Goal: Task Accomplishment & Management: Use online tool/utility

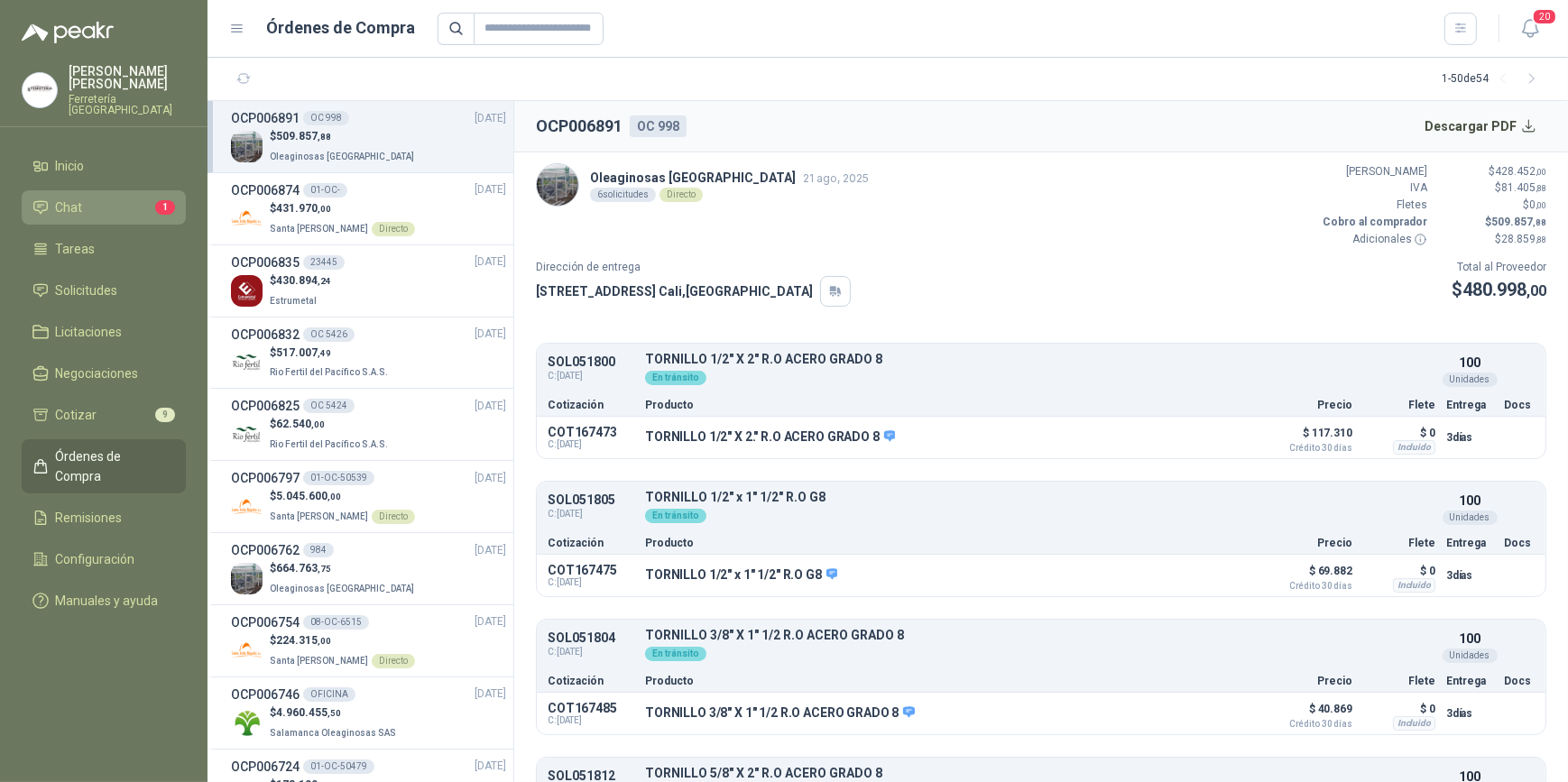
click at [86, 206] on li "Chat 1" at bounding box center [104, 207] width 143 height 20
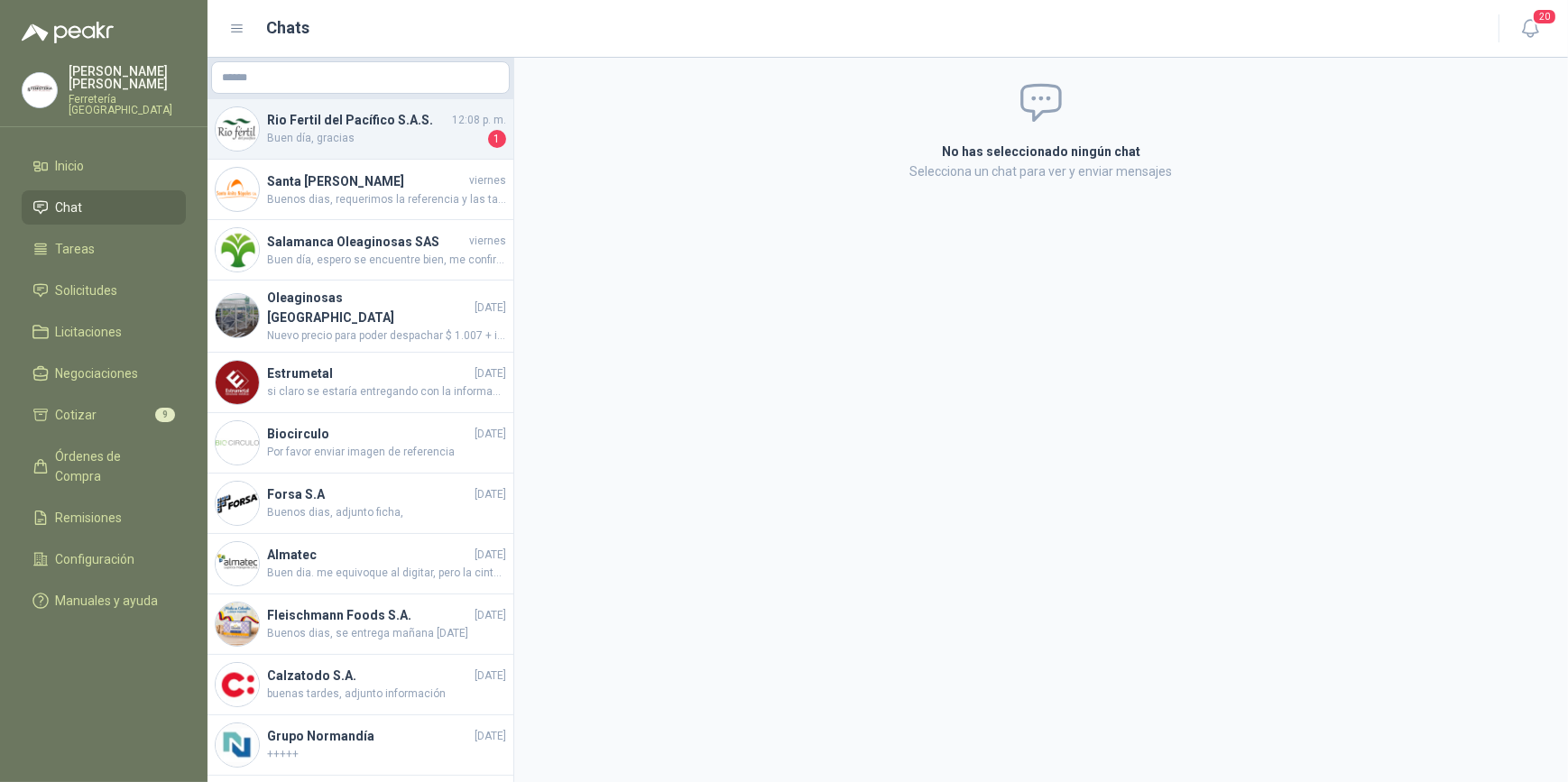
click at [354, 130] on span "Buen día, gracias" at bounding box center [376, 139] width 217 height 18
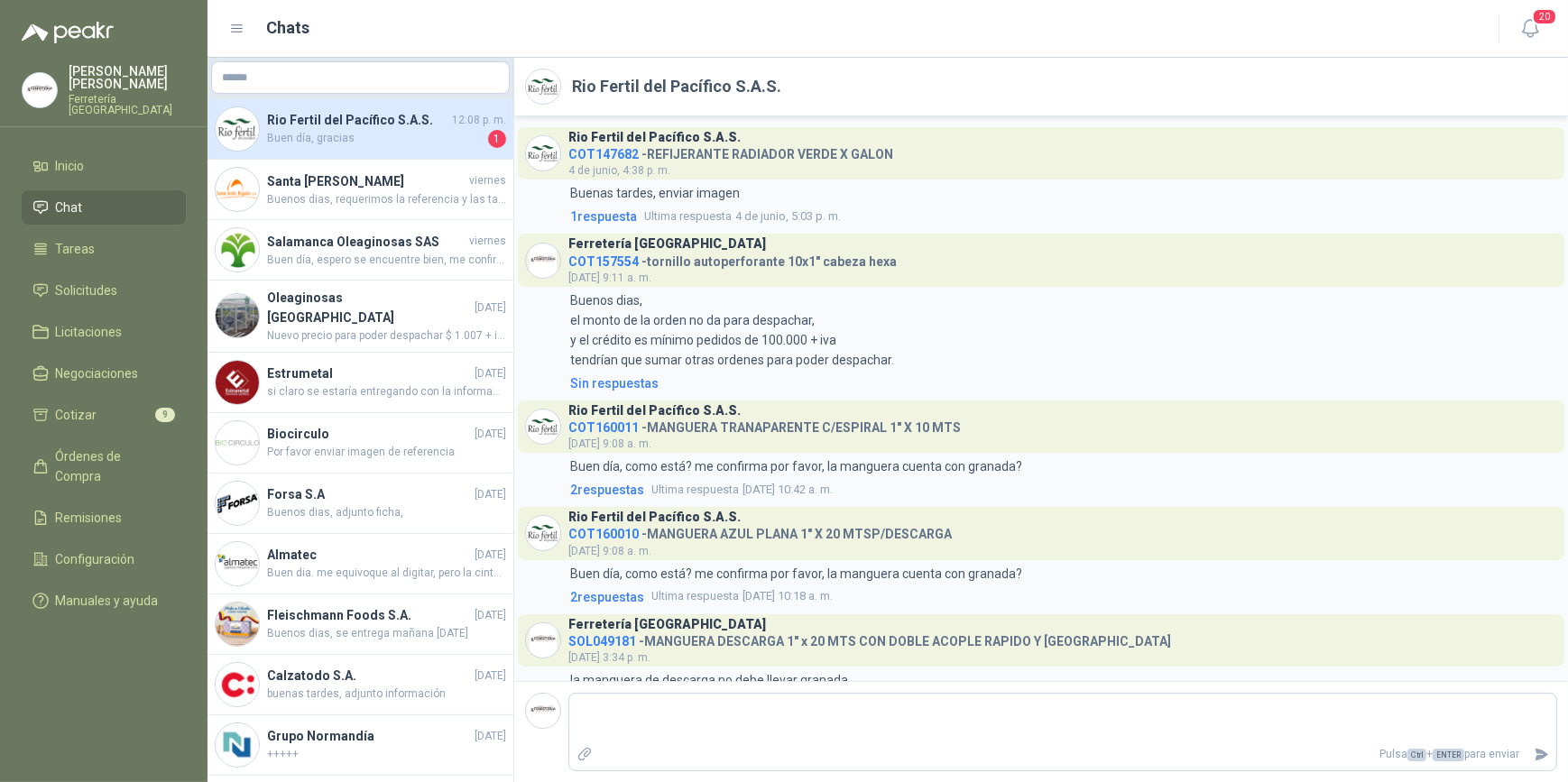
scroll to position [496, 0]
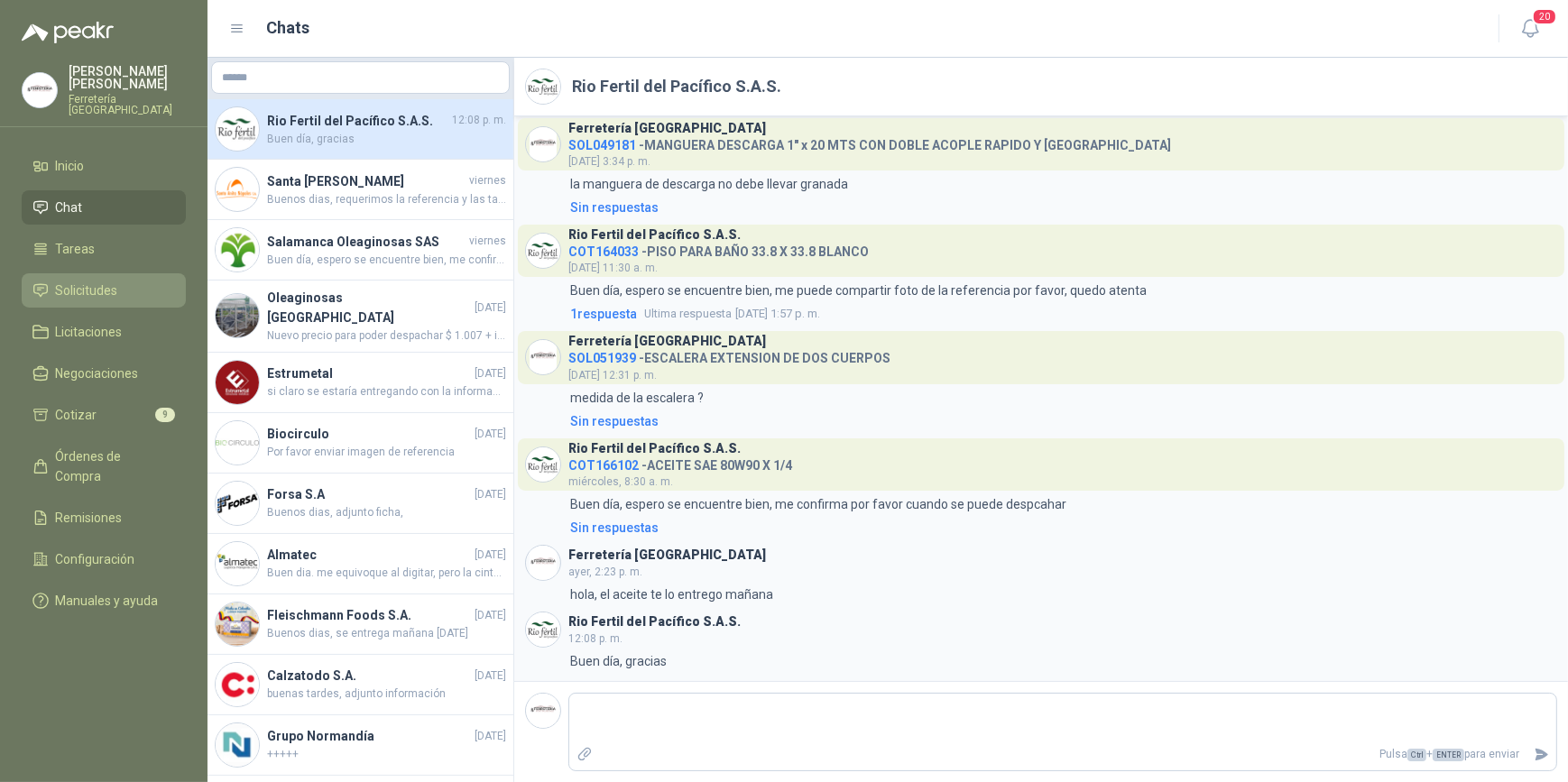
click at [97, 291] on span "Solicitudes" at bounding box center [87, 291] width 62 height 20
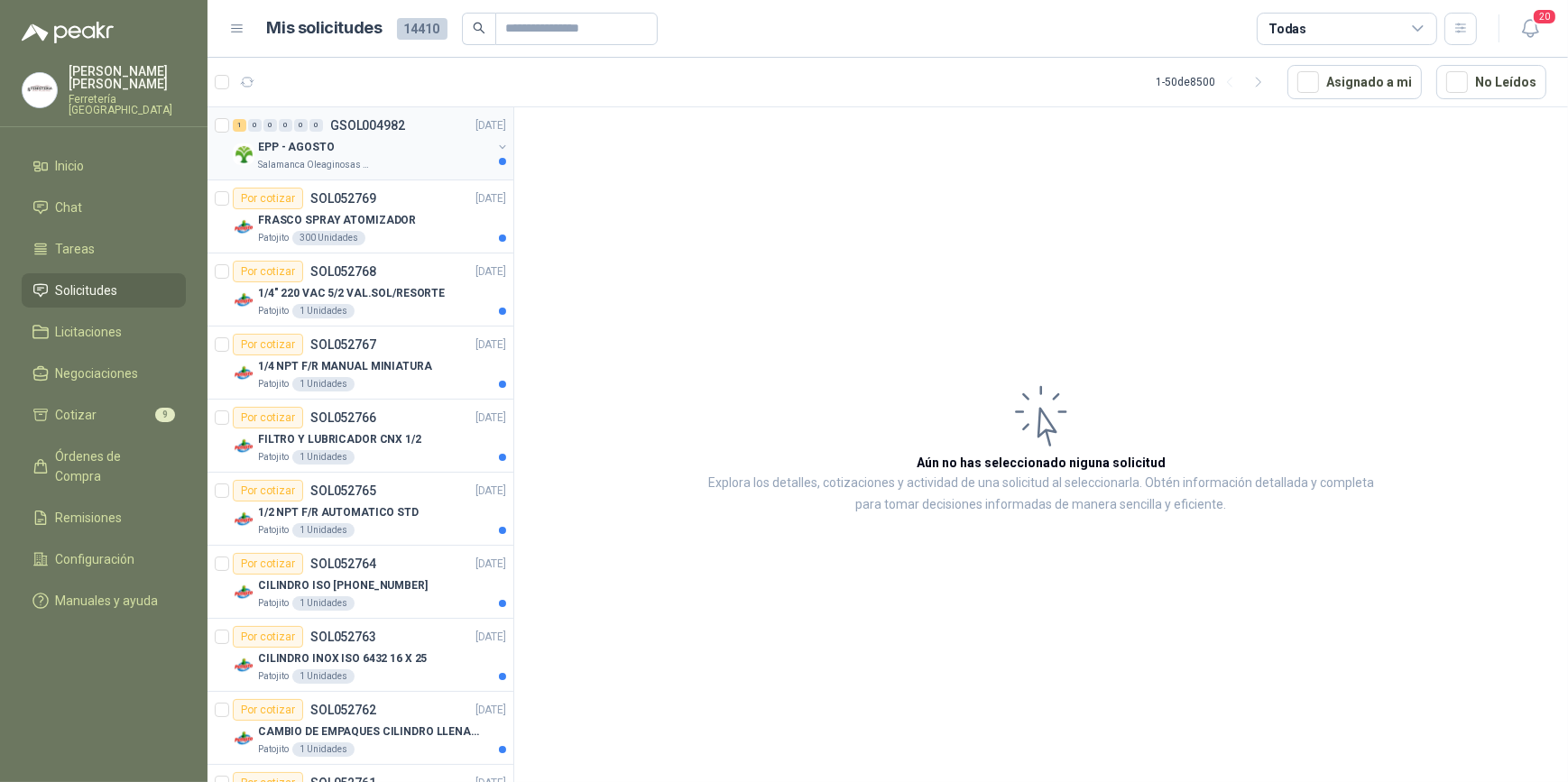
click at [410, 149] on div "EPP - AGOSTO" at bounding box center [375, 147] width 234 height 22
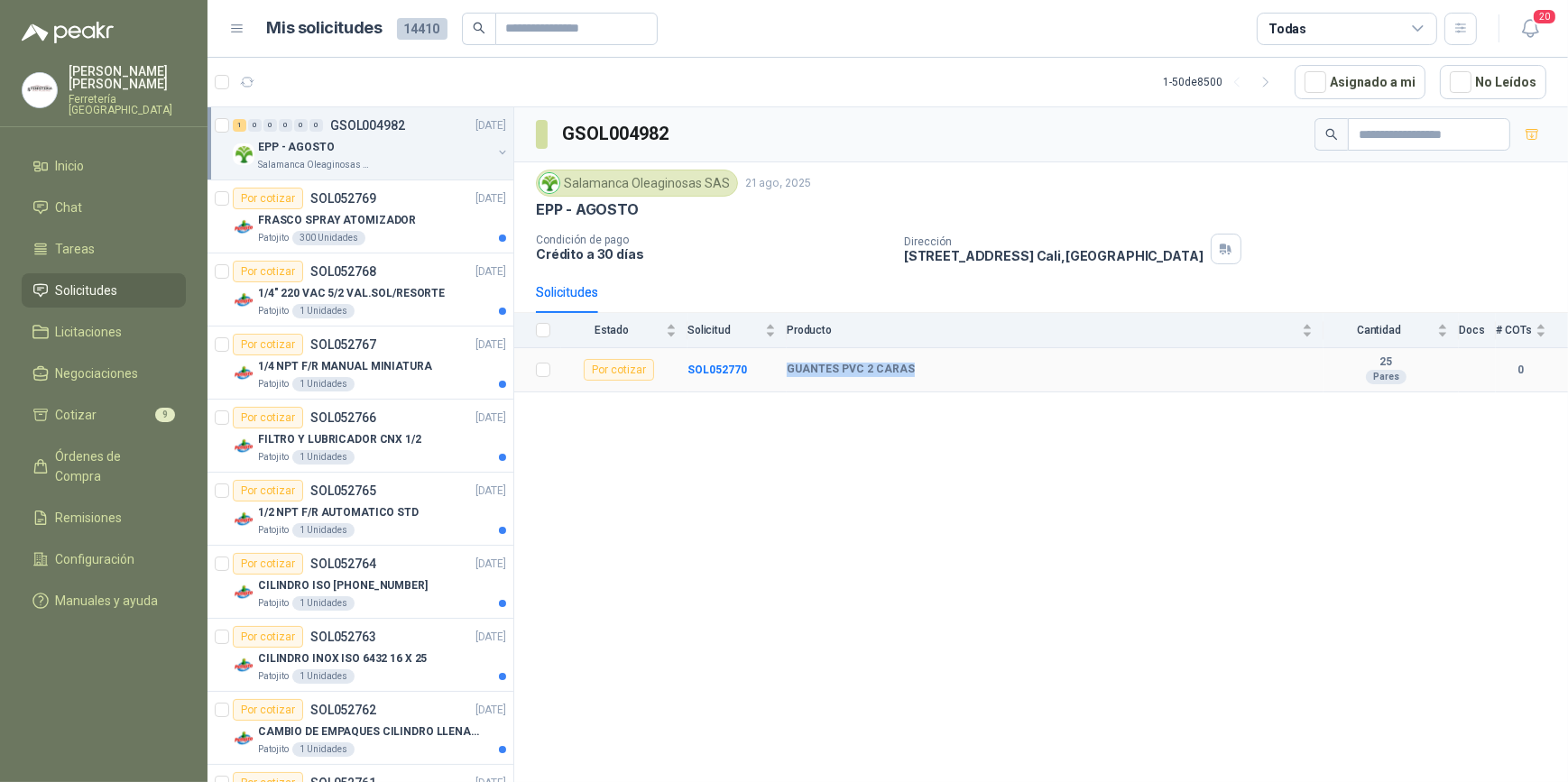
drag, startPoint x: 784, startPoint y: 364, endPoint x: 921, endPoint y: 375, distance: 137.4
click at [921, 375] on tr "Por cotizar SOL052770 GUANTES PVC 2 CARAS 25 Pares 0" at bounding box center [1041, 370] width 1054 height 44
drag, startPoint x: 921, startPoint y: 375, endPoint x: 844, endPoint y: 370, distance: 77.2
copy tr "GUANTES PVC 2 CARAS"
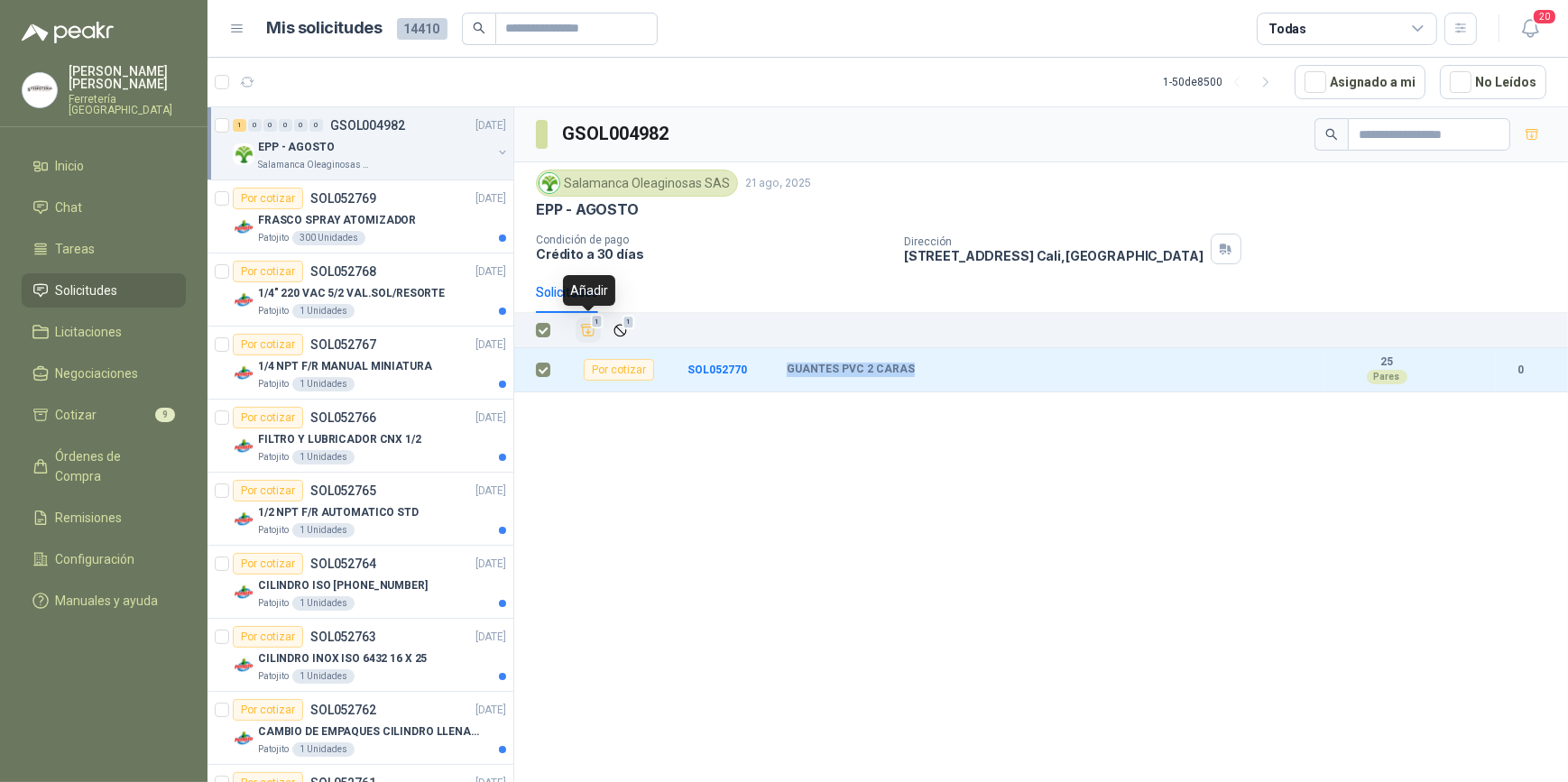
click at [588, 330] on icon "Añadir" at bounding box center [588, 330] width 14 height 12
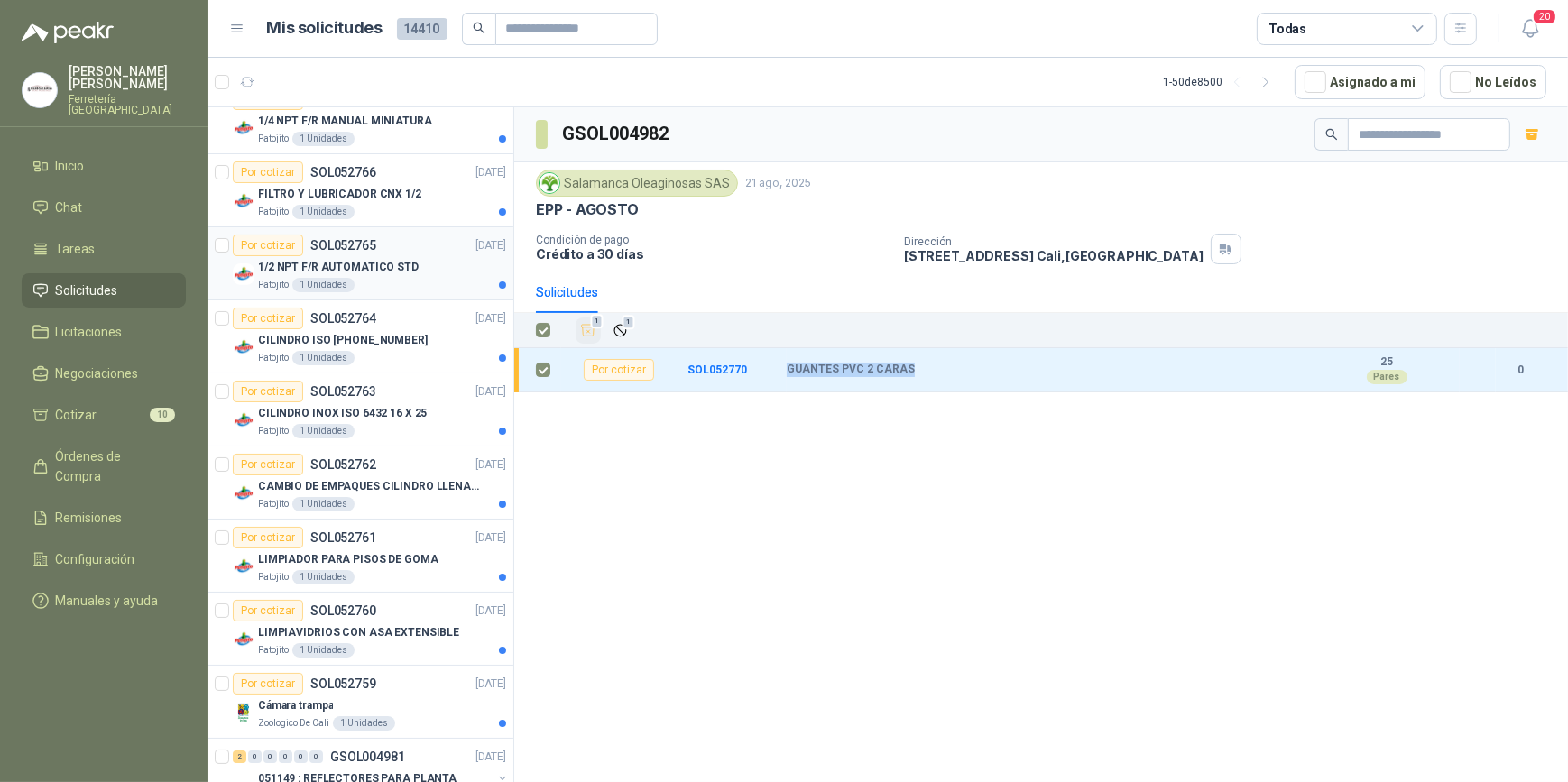
scroll to position [491, 0]
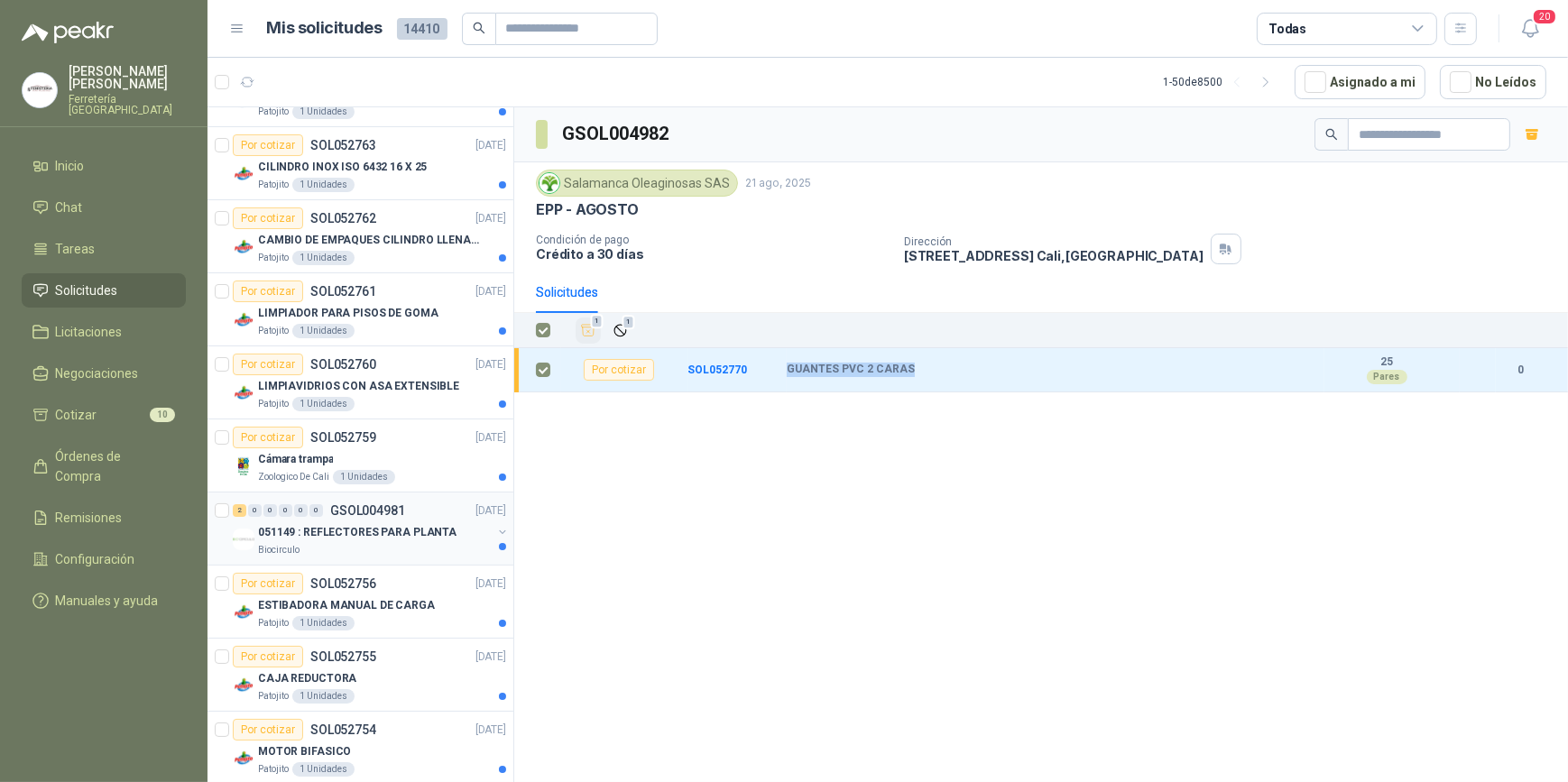
click at [377, 537] on p "051149 : REFLECTORES PARA PLANTA" at bounding box center [356, 533] width 198 height 17
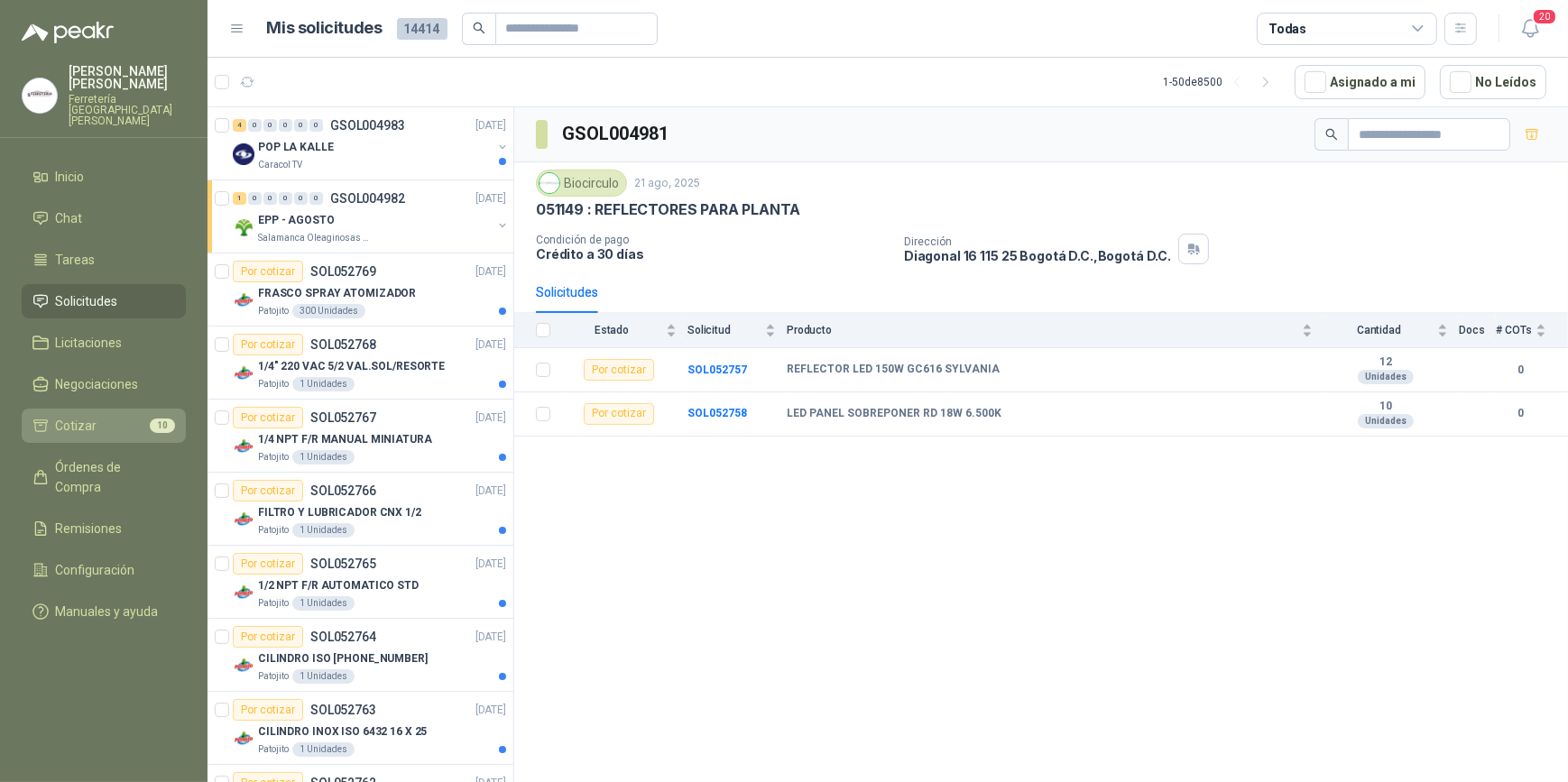
click at [79, 416] on span "Cotizar" at bounding box center [76, 426] width 41 height 20
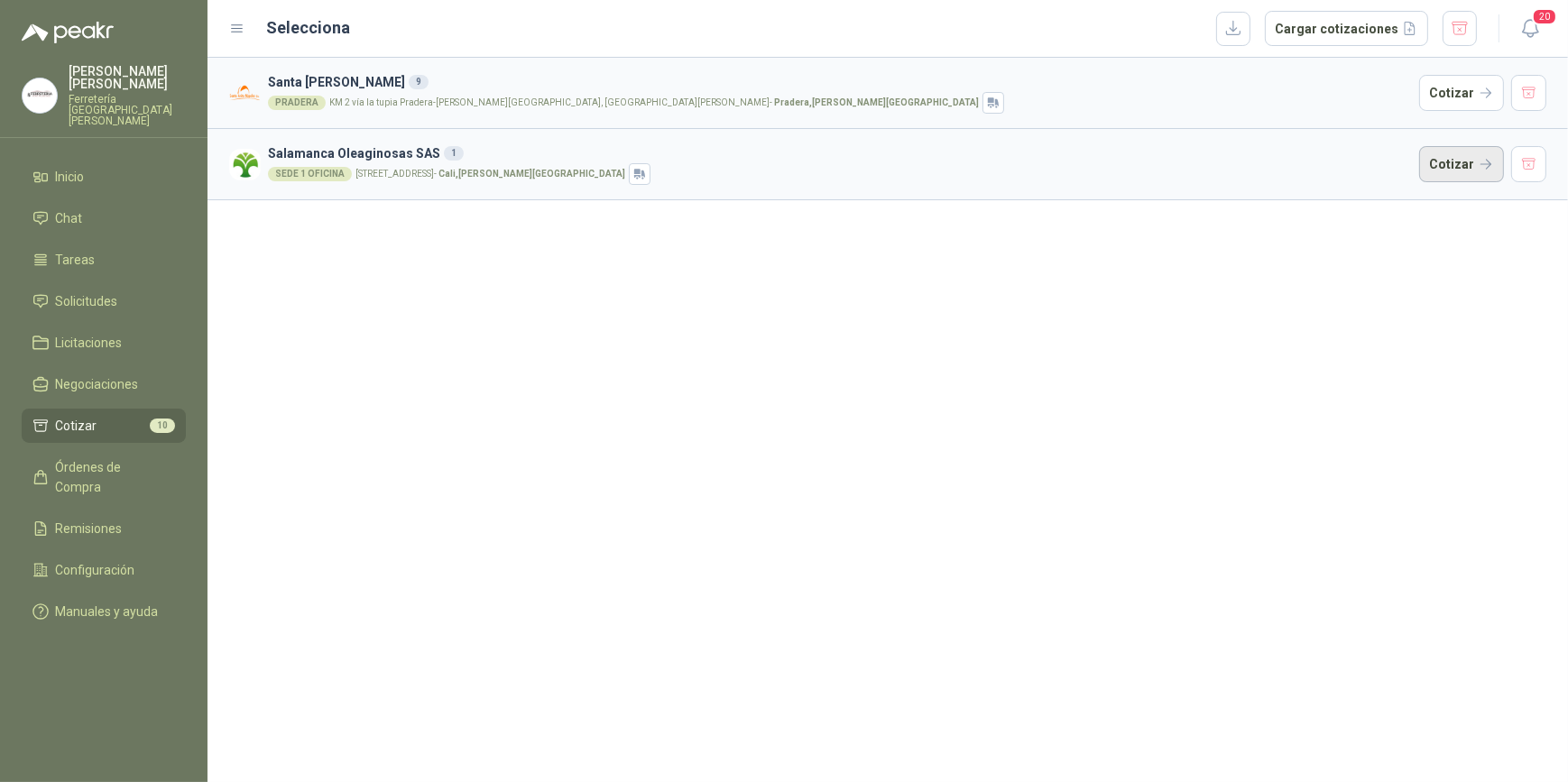
click at [1456, 163] on button "Cotizar" at bounding box center [1461, 164] width 85 height 36
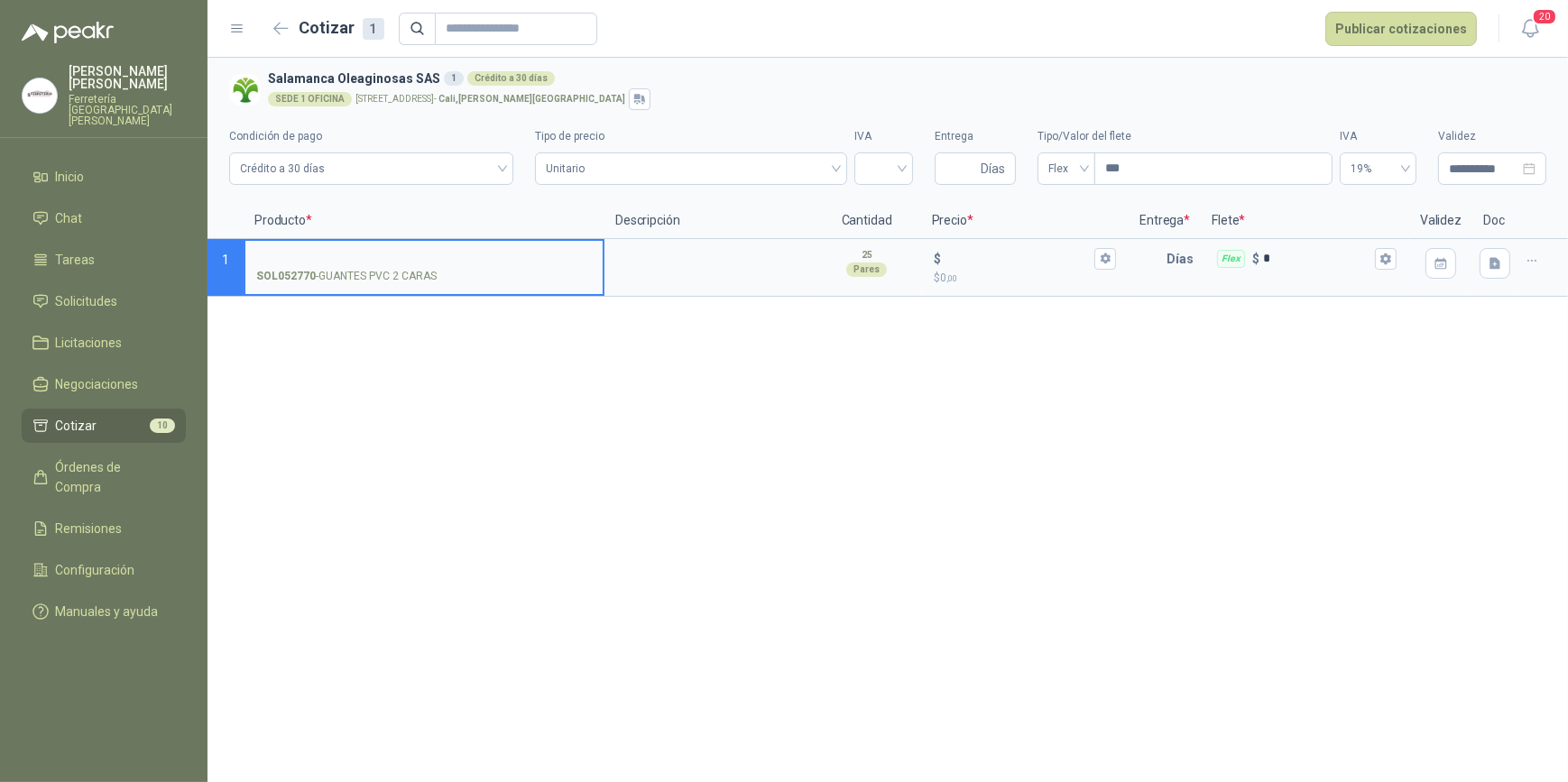
click at [342, 258] on input "SOL052770 - GUANTES PVC 2 CARAS" at bounding box center [423, 259] width 335 height 14
type input "**********"
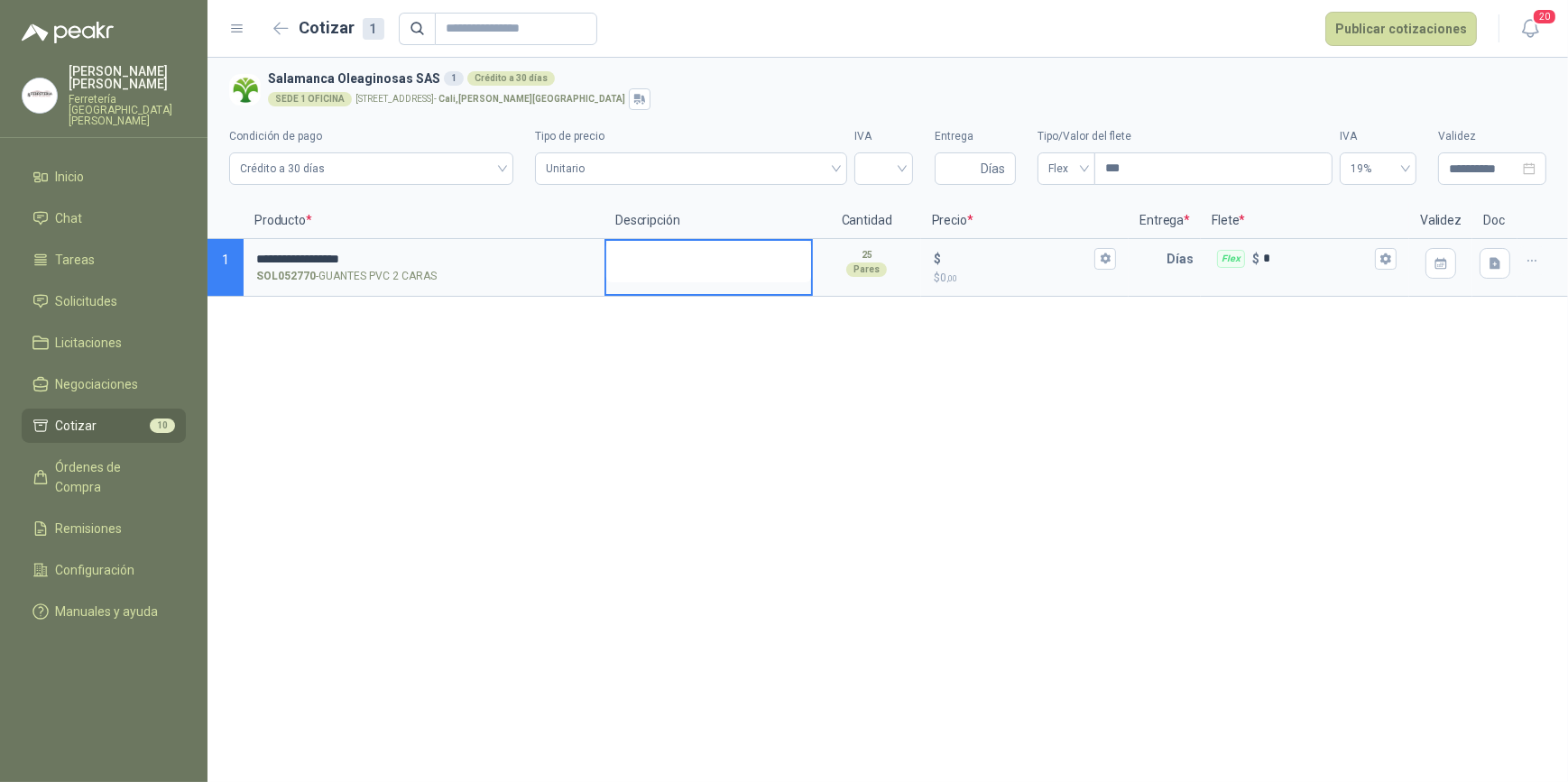
click at [702, 262] on textarea at bounding box center [708, 261] width 205 height 41
type textarea "*"
type textarea "**"
type textarea "***"
click at [1105, 253] on icon "button" at bounding box center [1105, 259] width 10 height 11
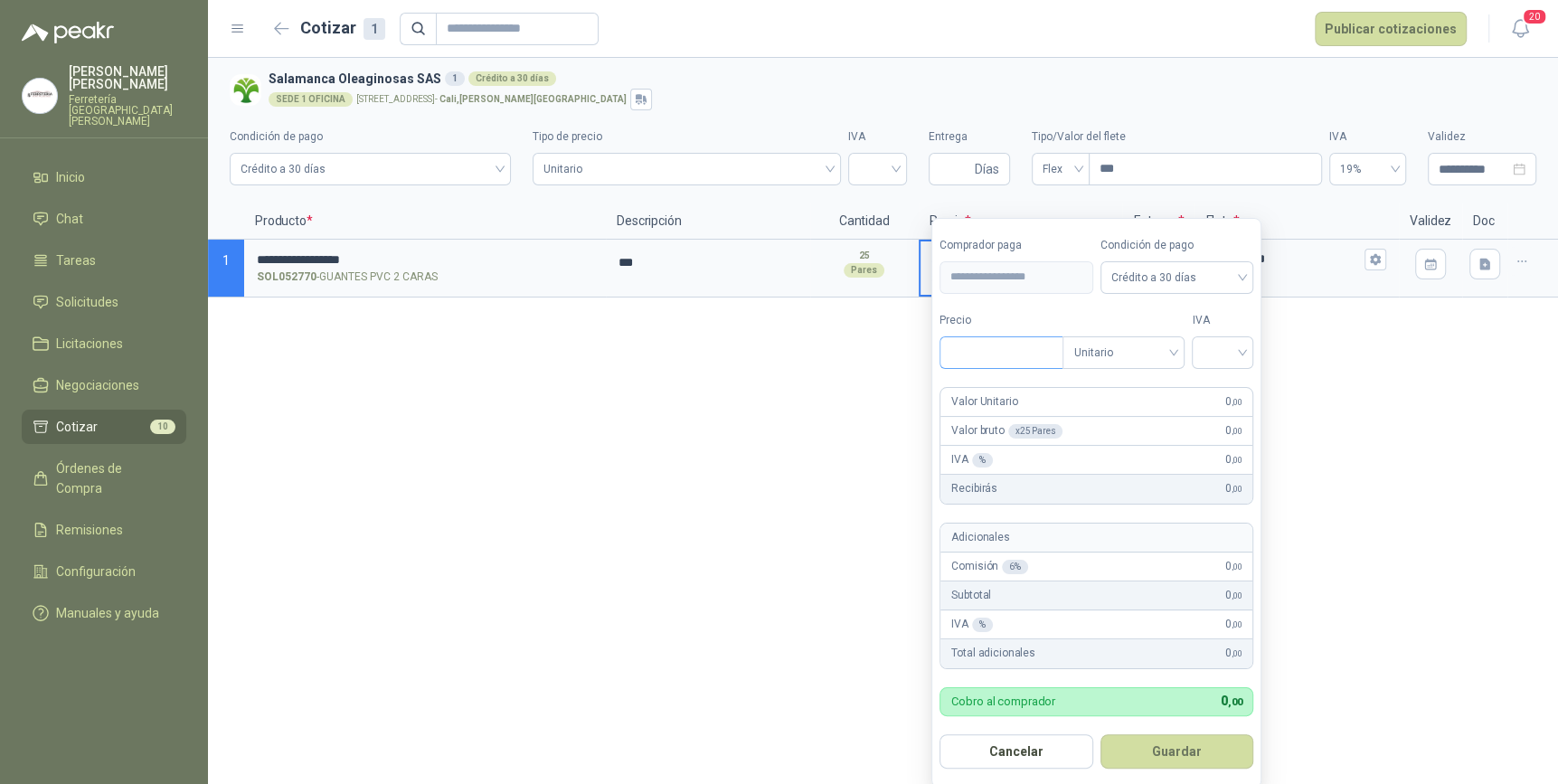
click at [986, 359] on input "Precio" at bounding box center [1001, 353] width 122 height 31
type input "*******"
click at [1243, 350] on input "search" at bounding box center [1222, 351] width 39 height 27
click at [1222, 381] on div "19%" at bounding box center [1226, 390] width 34 height 20
click at [1179, 752] on button "Guardar" at bounding box center [1181, 752] width 156 height 35
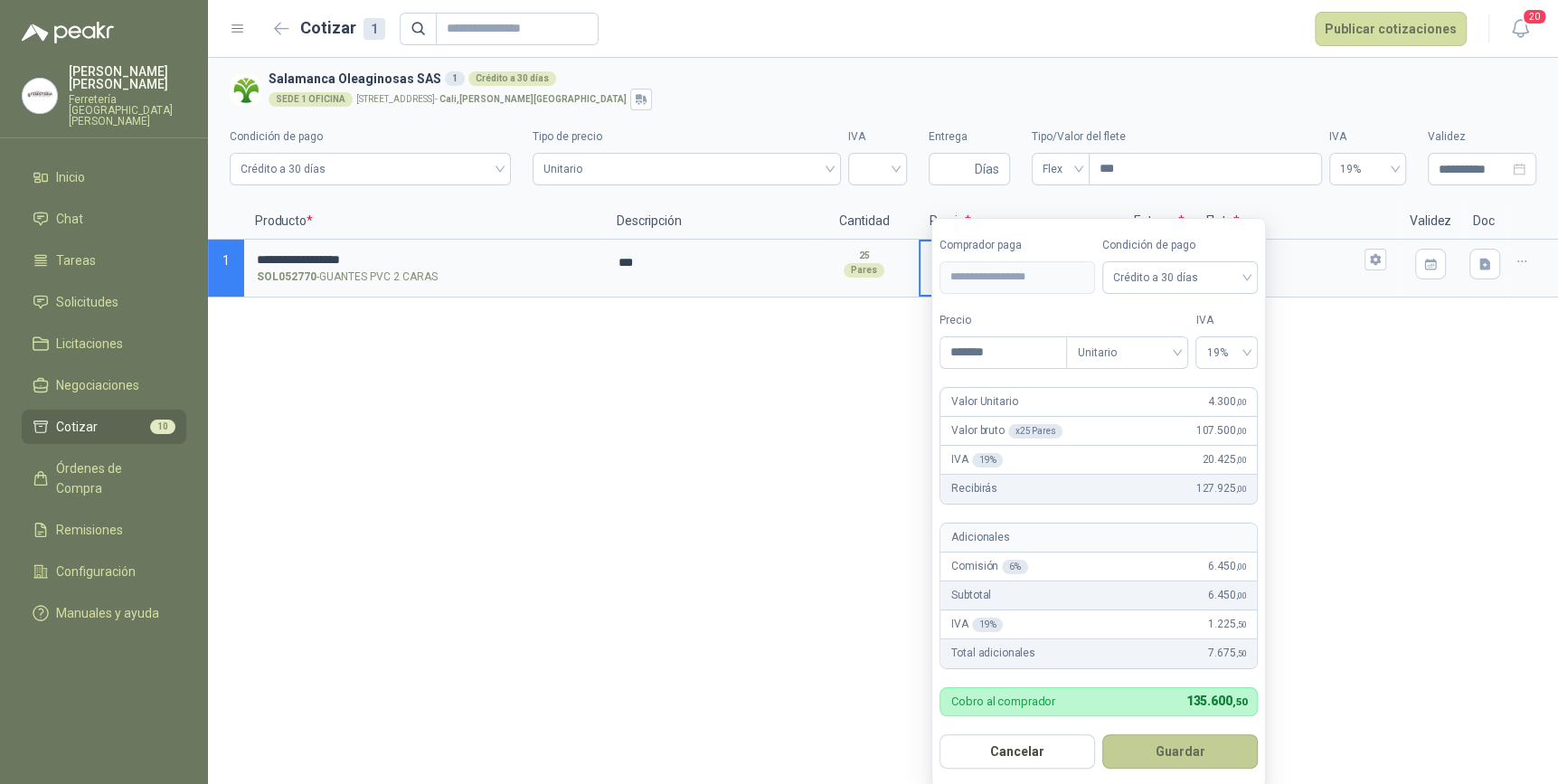
type input "*****"
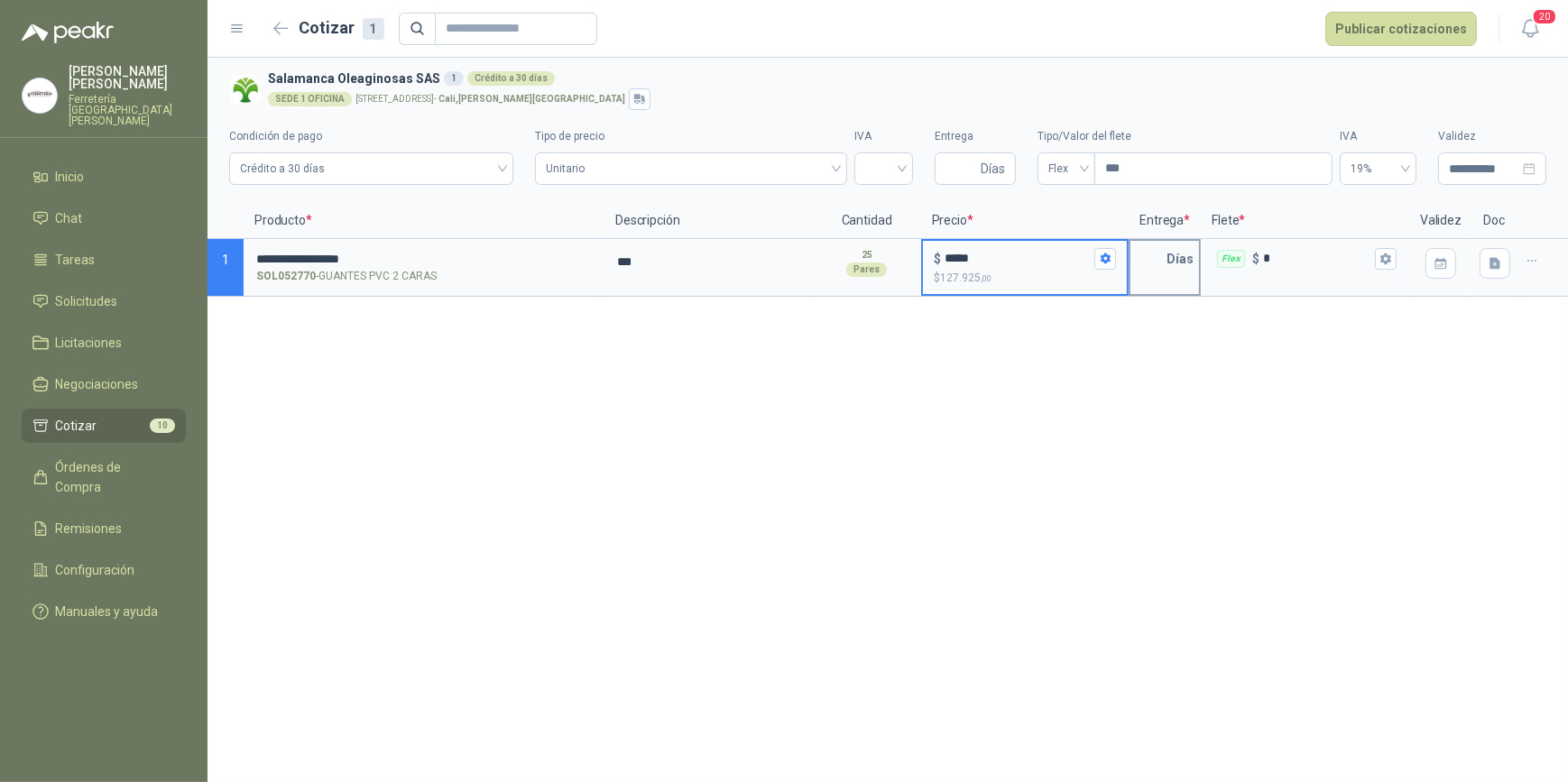
click at [1145, 267] on input "text" at bounding box center [1148, 259] width 36 height 36
type input "*"
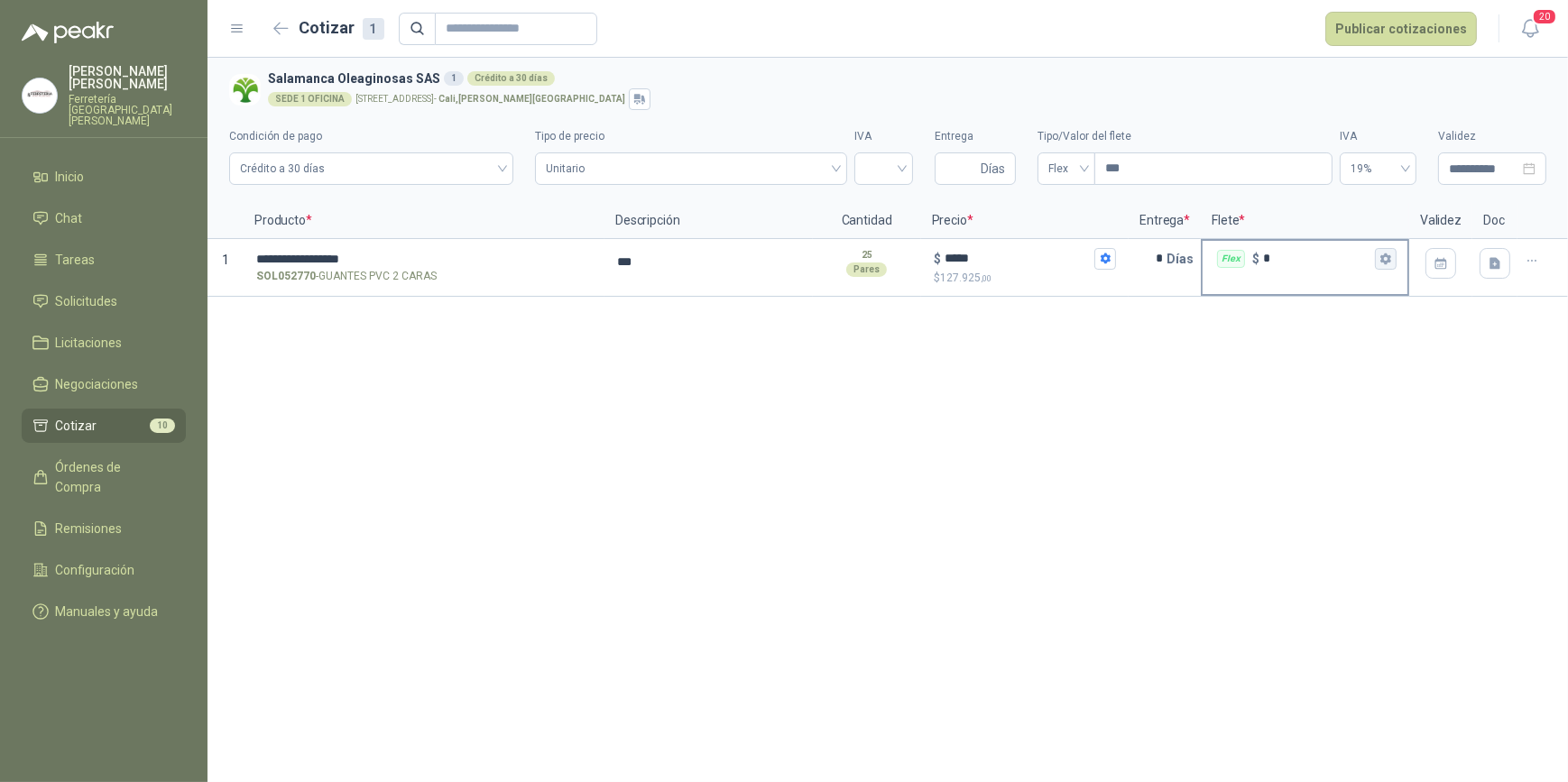
click at [1384, 252] on icon "button" at bounding box center [1385, 258] width 12 height 12
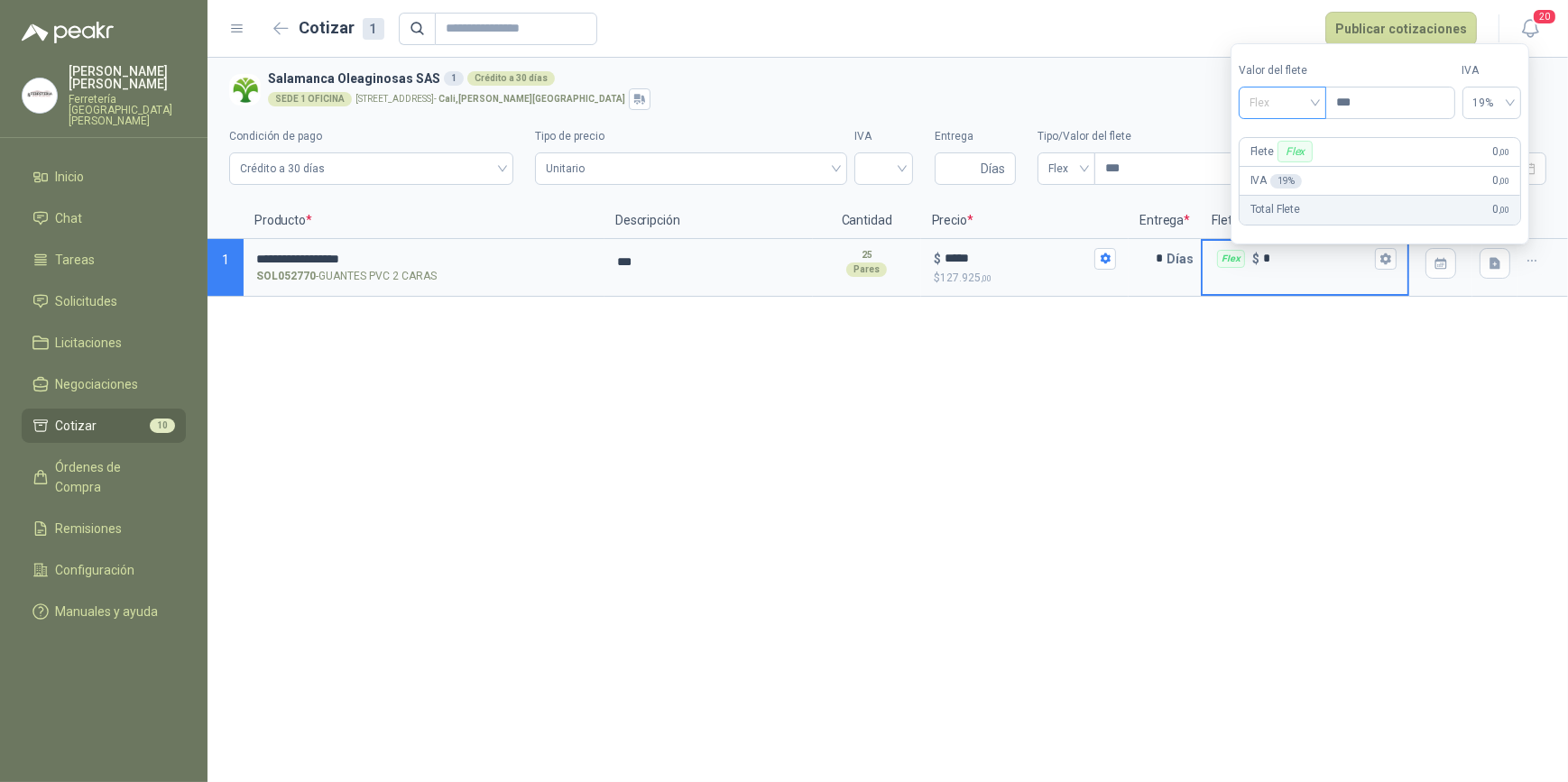
click at [1320, 100] on div "Flex" at bounding box center [1283, 103] width 88 height 33
click at [1281, 166] on div "Incluido" at bounding box center [1285, 170] width 64 height 20
click at [1308, 348] on div "**********" at bounding box center [887, 419] width 1361 height 724
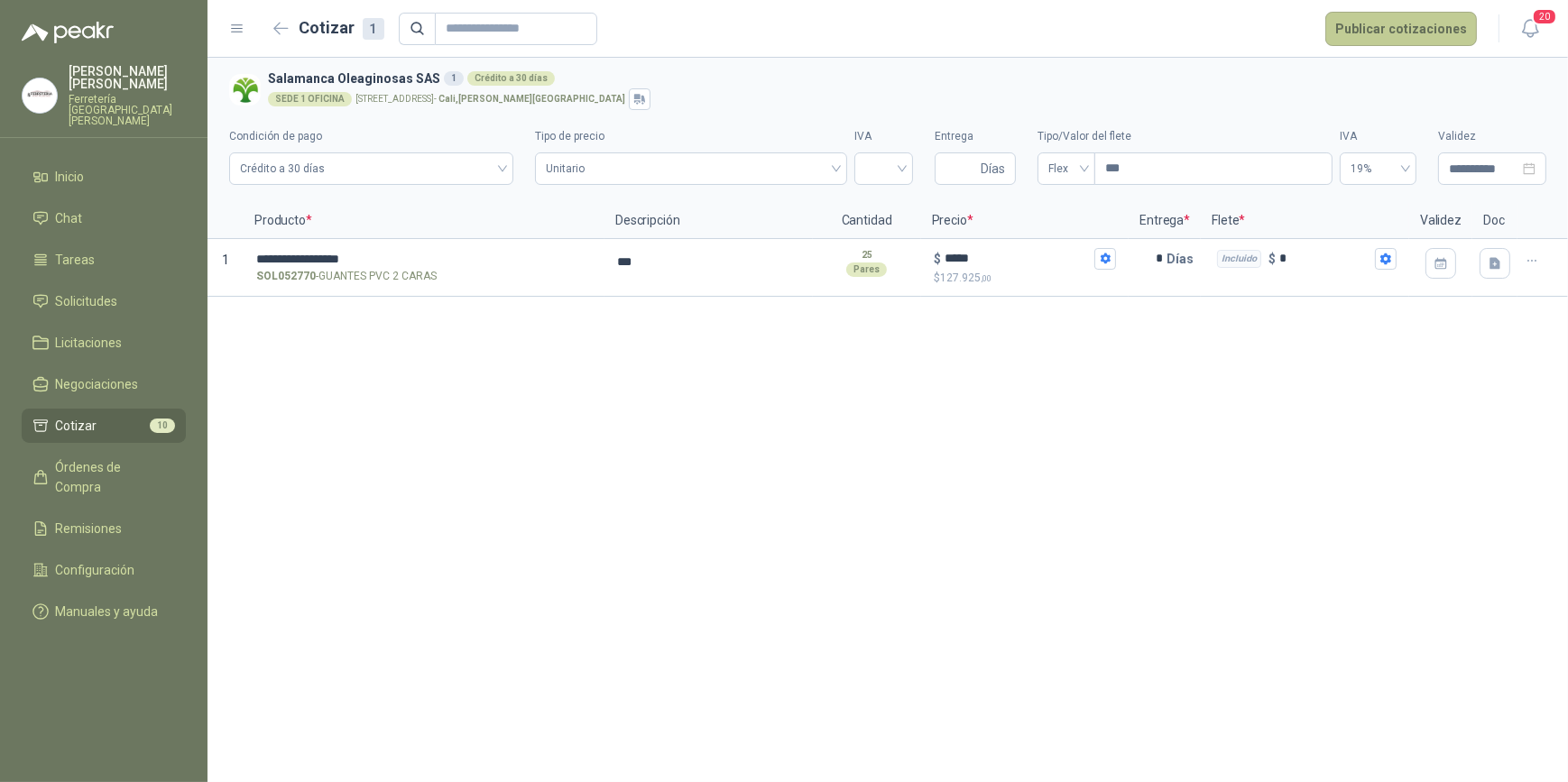
click at [1385, 28] on button "Publicar cotizaciones" at bounding box center [1401, 29] width 152 height 35
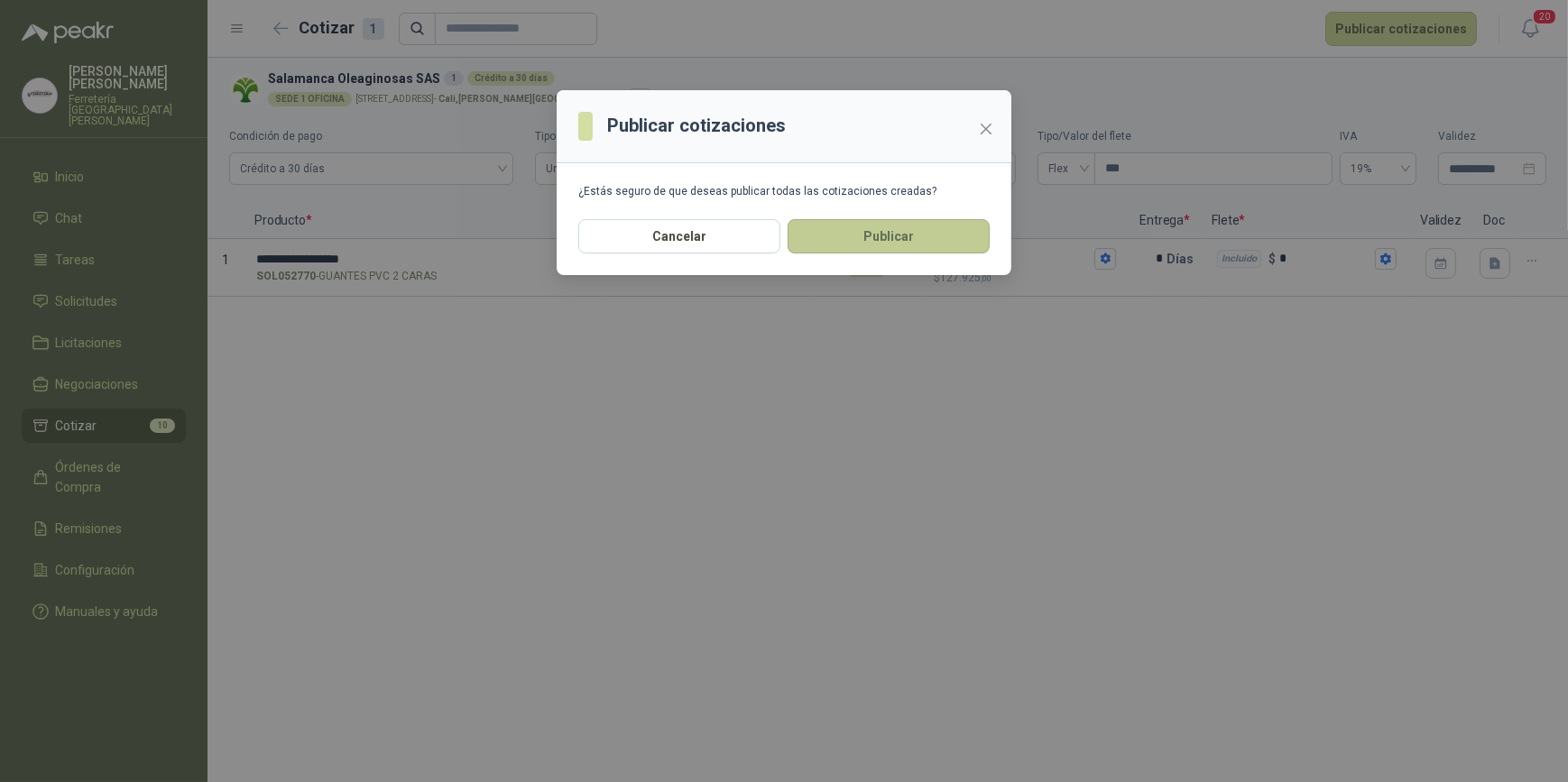
click at [906, 240] on button "Publicar" at bounding box center [888, 237] width 202 height 35
